Goal: Information Seeking & Learning: Learn about a topic

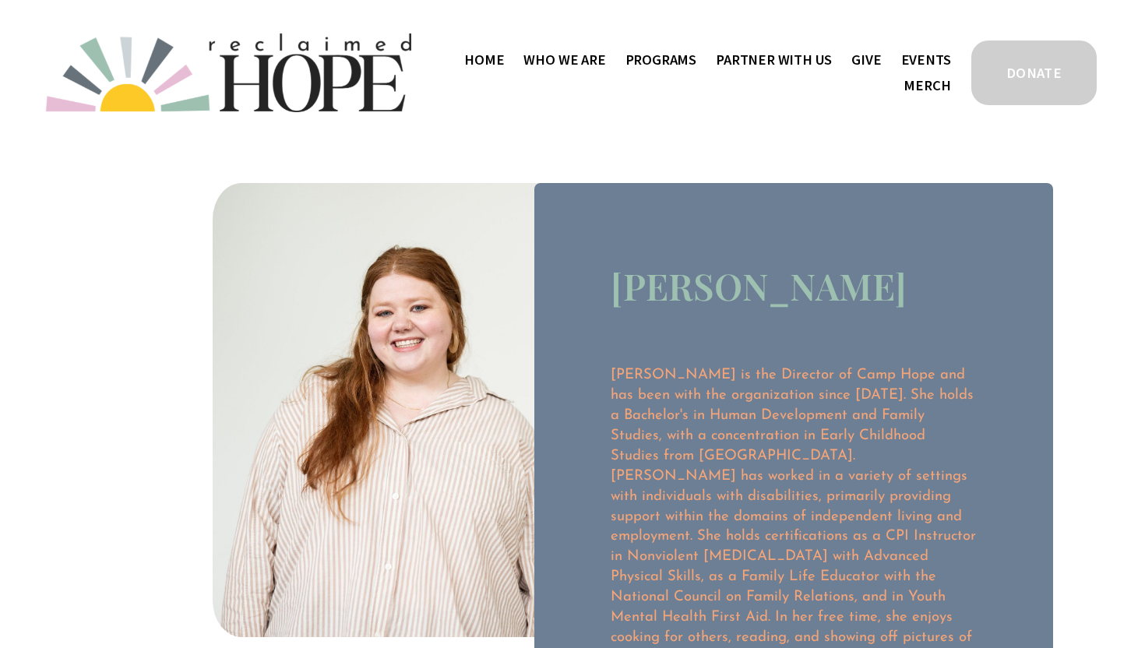
click at [0, 0] on span "Camp Hope" at bounding box center [0, 0] width 0 height 0
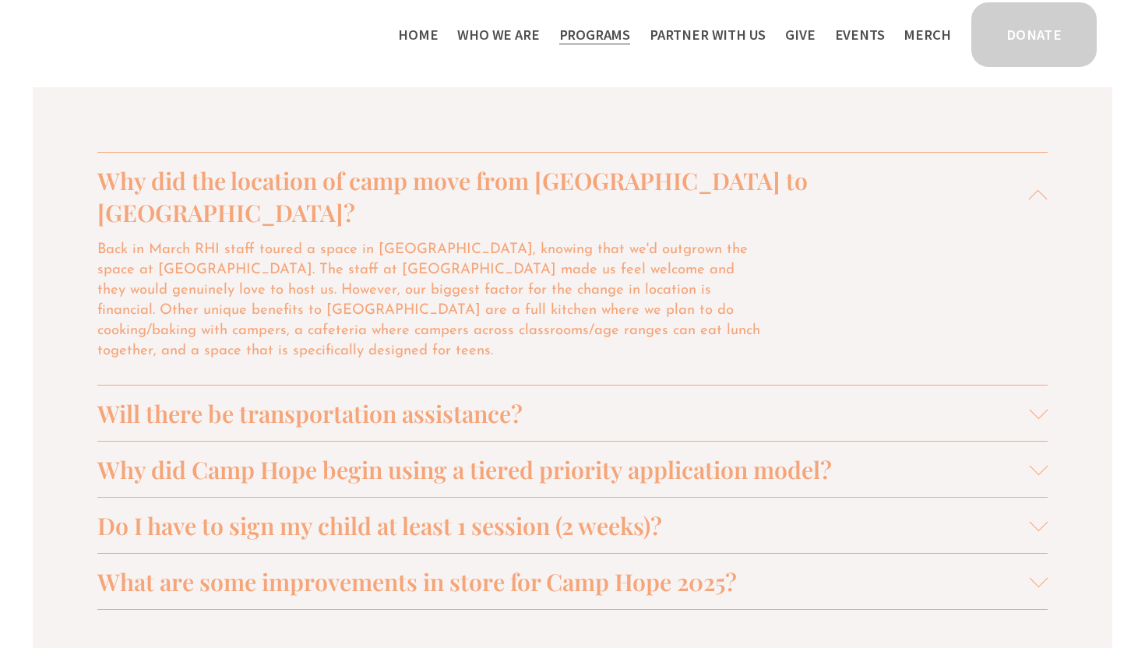
scroll to position [1652, 0]
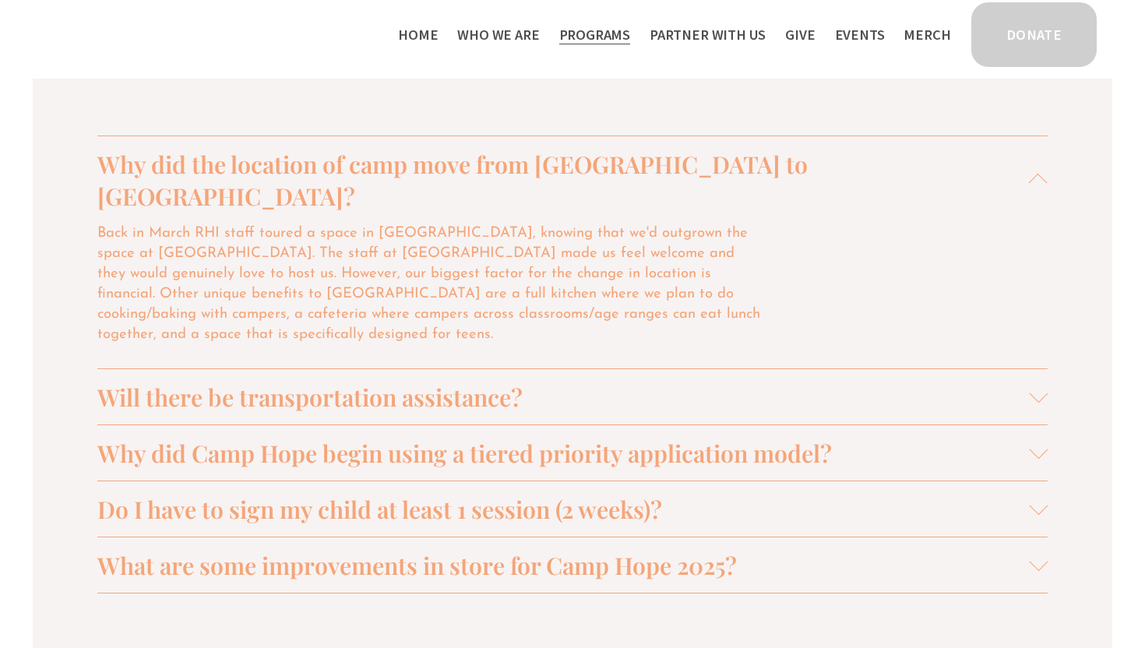
click at [900, 381] on span "Will there be transportation assistance?" at bounding box center [563, 397] width 932 height 32
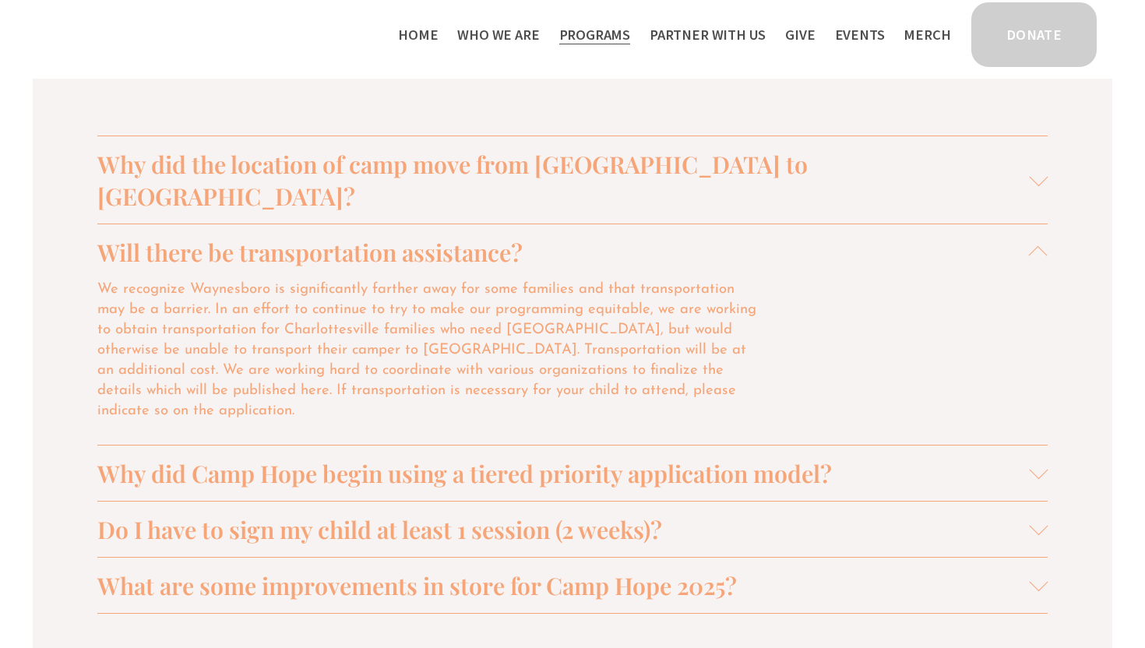
click at [923, 236] on span "Will there be transportation assistance?" at bounding box center [563, 252] width 932 height 32
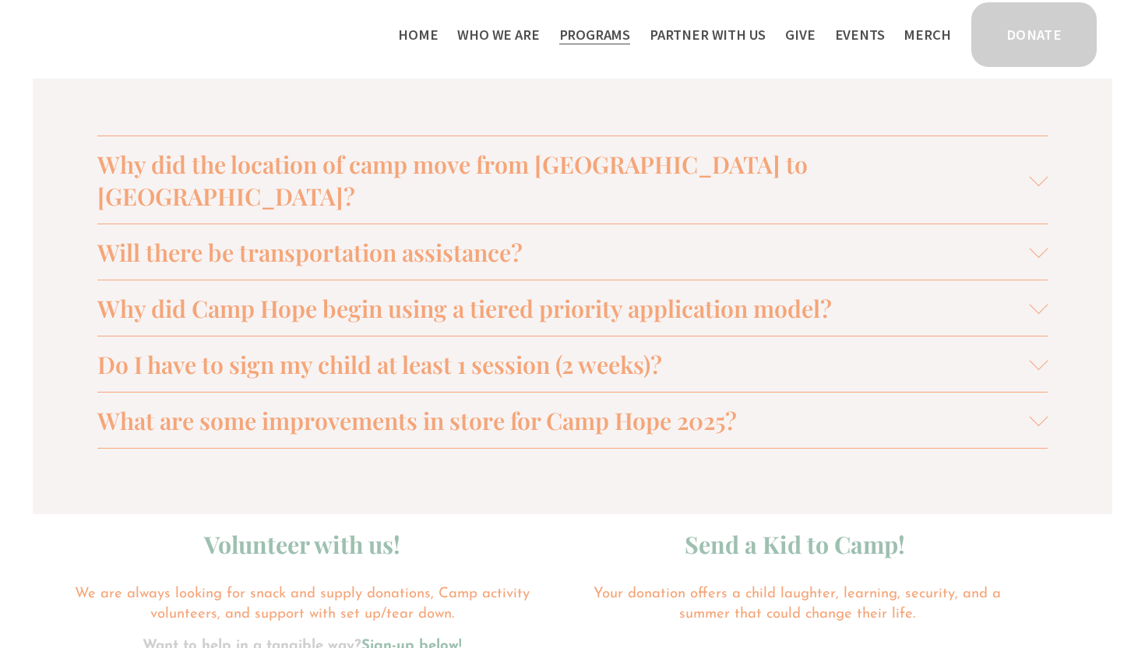
click at [760, 292] on span "Why did Camp Hope begin using a tiered priority application model?" at bounding box center [563, 308] width 932 height 32
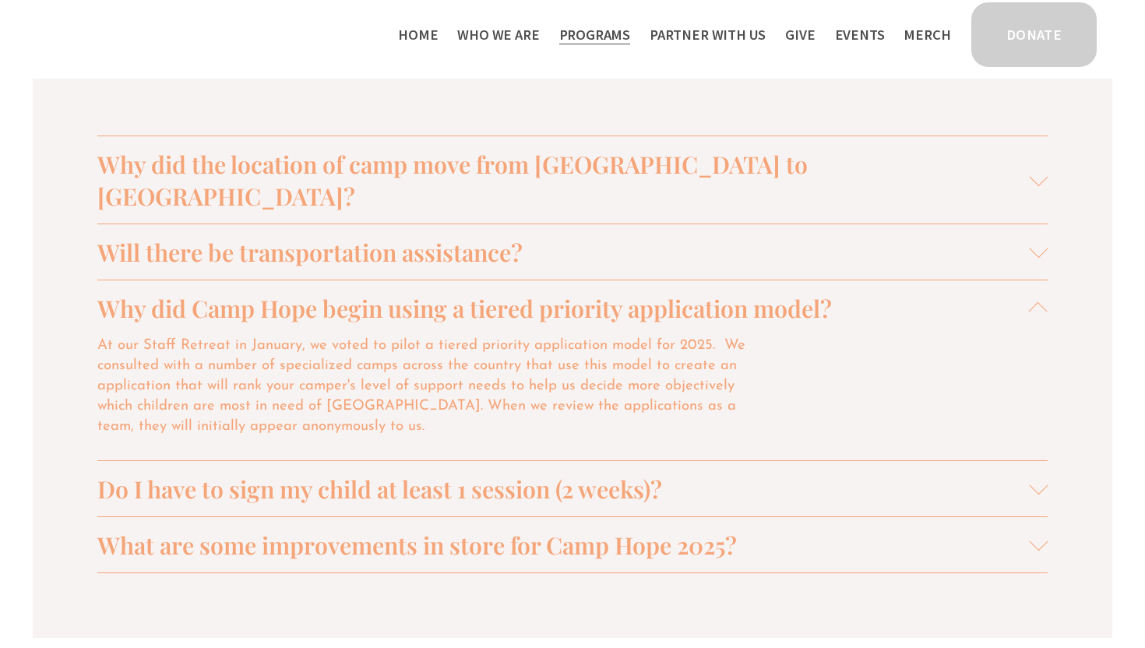
click at [760, 292] on span "Why did Camp Hope begin using a tiered priority application model?" at bounding box center [563, 308] width 932 height 32
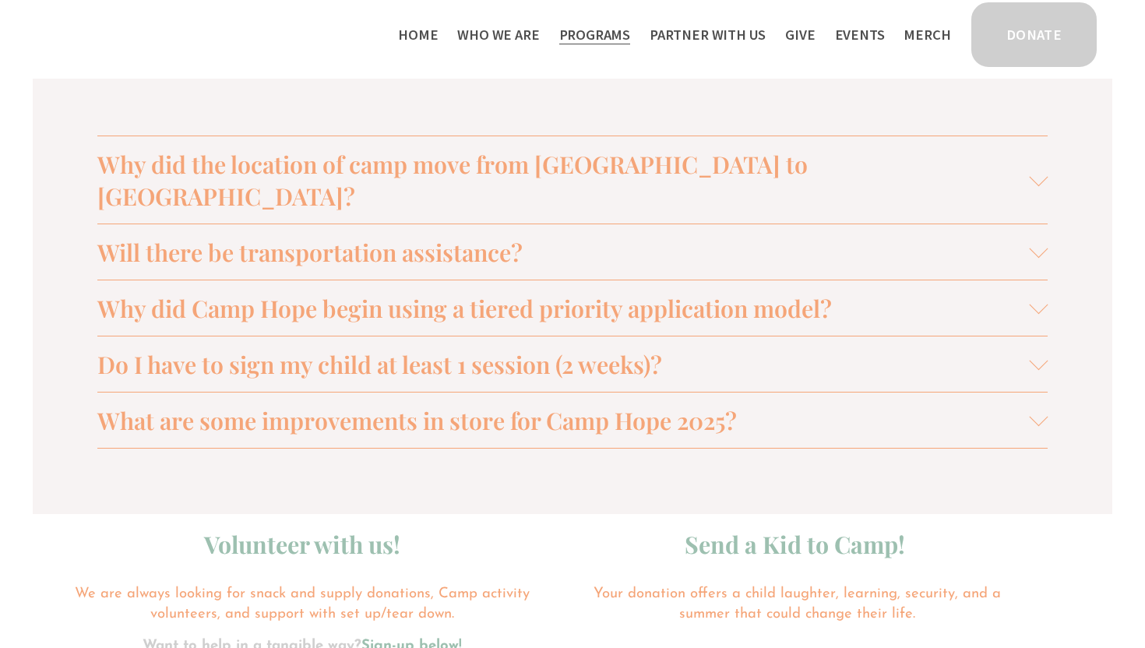
click at [708, 348] on span "Do I have to sign my child at least 1 session (2 weeks)?" at bounding box center [563, 364] width 932 height 32
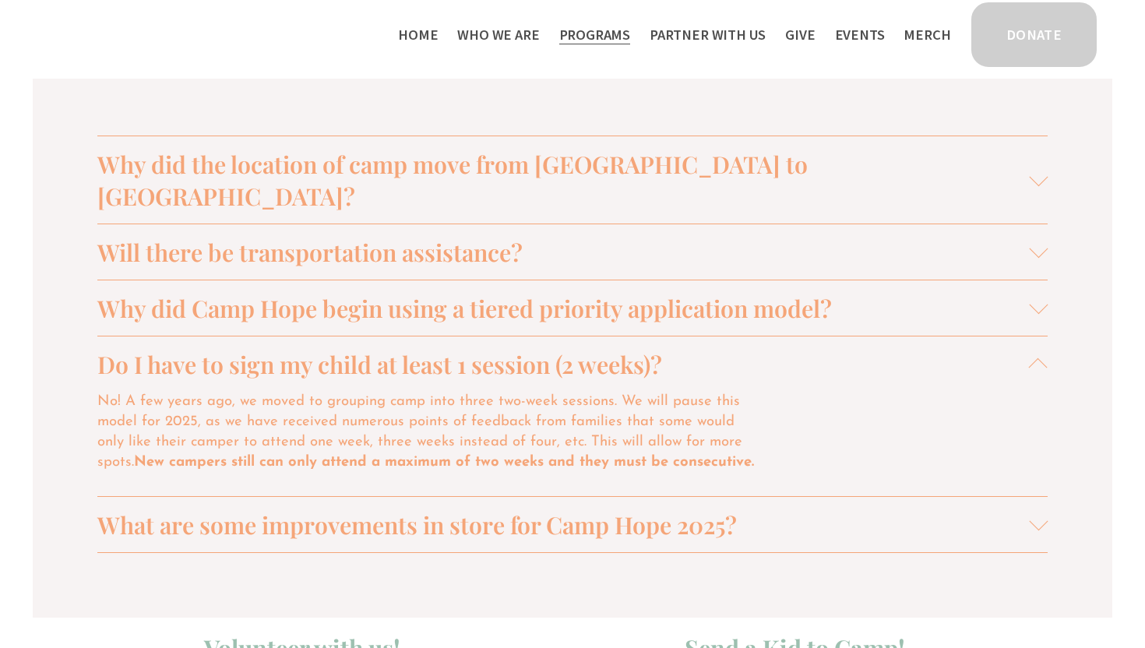
click at [708, 348] on span "Do I have to sign my child at least 1 session (2 weeks)?" at bounding box center [563, 364] width 932 height 32
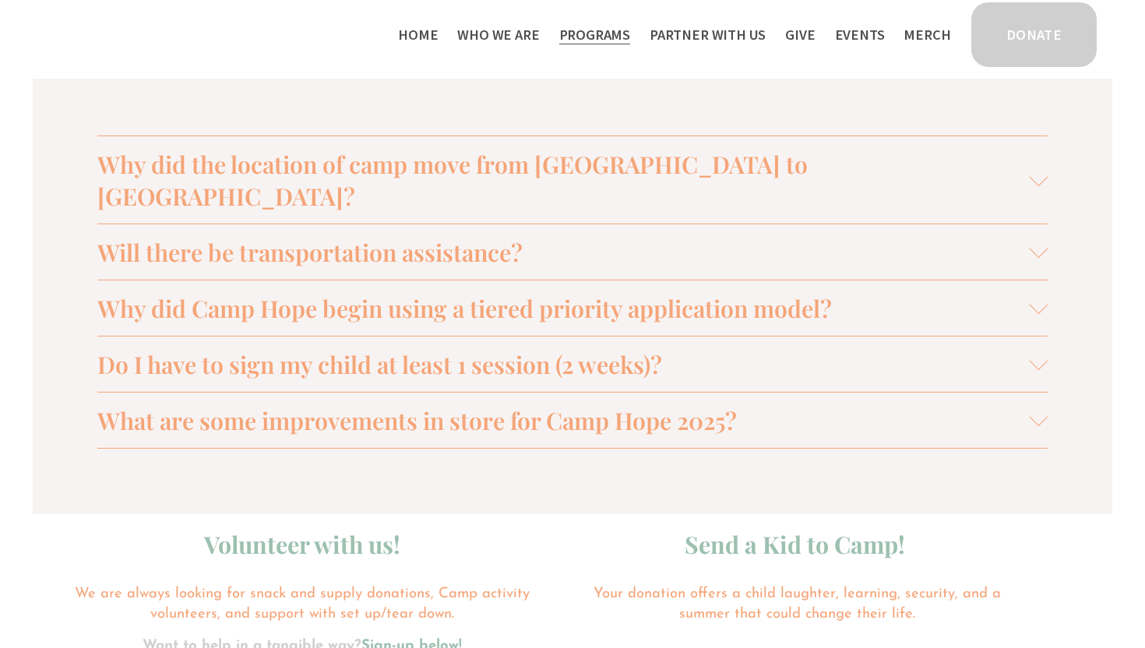
click at [703, 404] on span "What are some improvements in store for Camp Hope 2025?" at bounding box center [563, 420] width 932 height 32
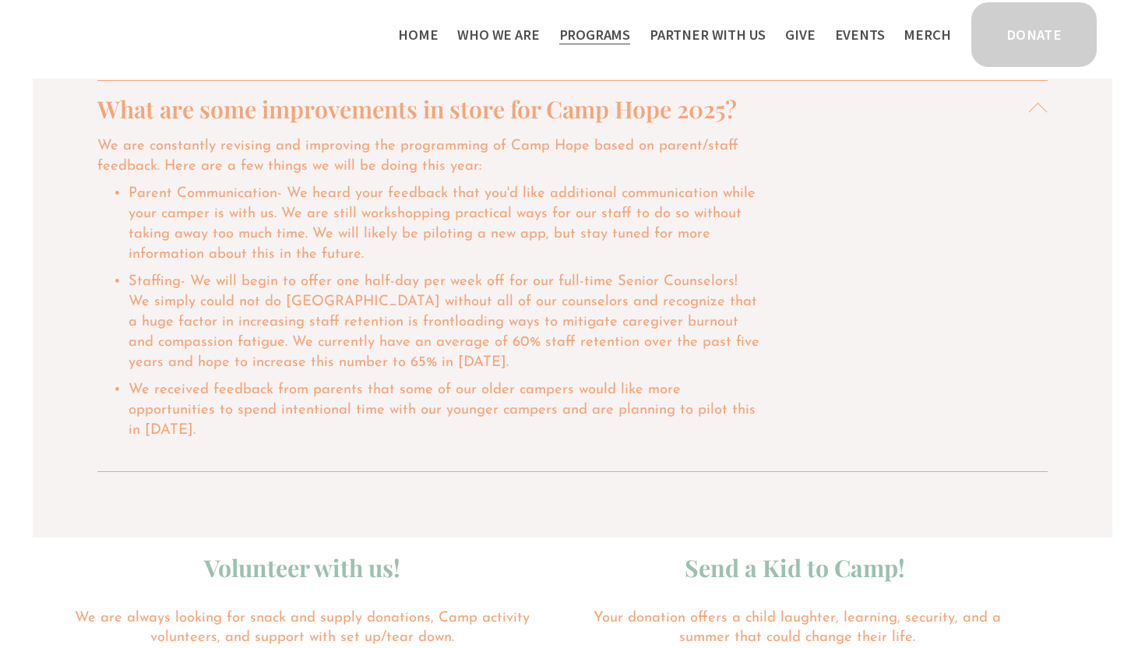
scroll to position [1897, 0]
